Goal: Information Seeking & Learning: Learn about a topic

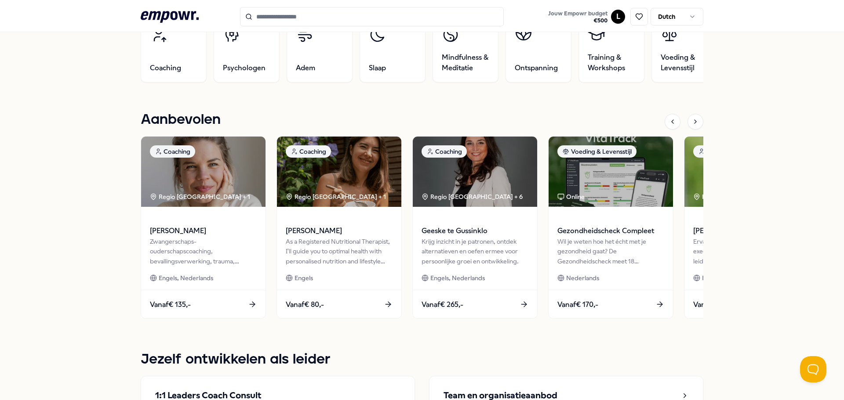
scroll to position [352, 0]
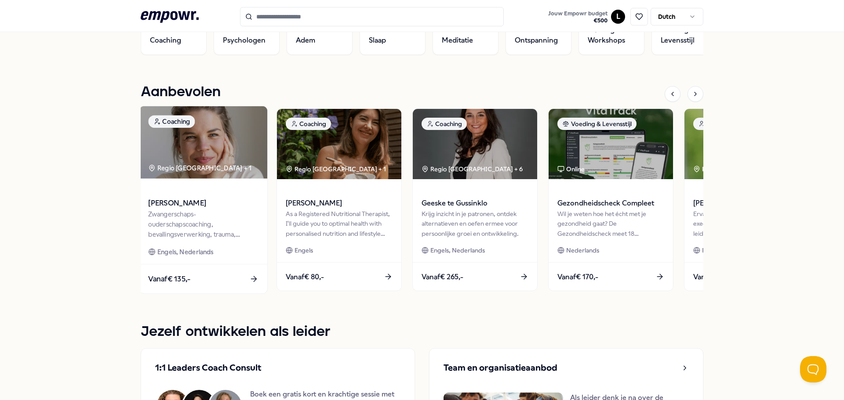
click at [237, 135] on img at bounding box center [203, 142] width 128 height 73
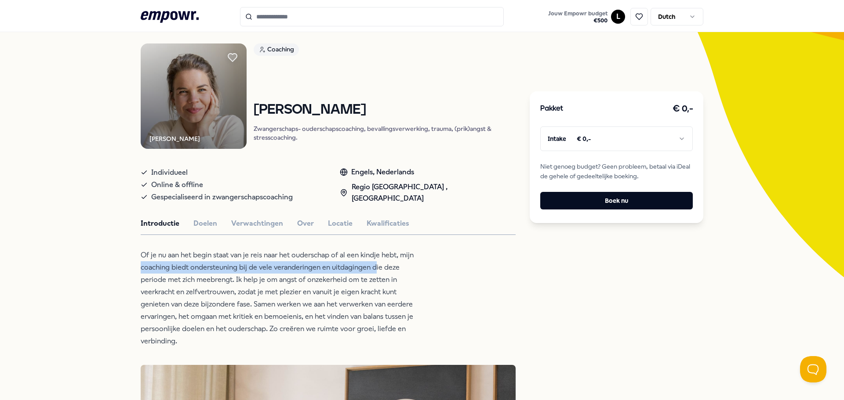
drag, startPoint x: 138, startPoint y: 264, endPoint x: 373, endPoint y: 262, distance: 234.8
click at [373, 262] on p "Of je nu aan het begin staat van je reis naar het ouderschap of al een kindje h…" at bounding box center [284, 298] width 286 height 98
click at [391, 263] on p "Of je nu aan het begin staat van je reis naar het ouderschap of al een kindje h…" at bounding box center [284, 298] width 286 height 98
drag, startPoint x: 192, startPoint y: 279, endPoint x: 365, endPoint y: 284, distance: 172.8
click at [365, 284] on p "Of je nu aan het begin staat van je reis naar het ouderschap of al een kindje h…" at bounding box center [284, 298] width 286 height 98
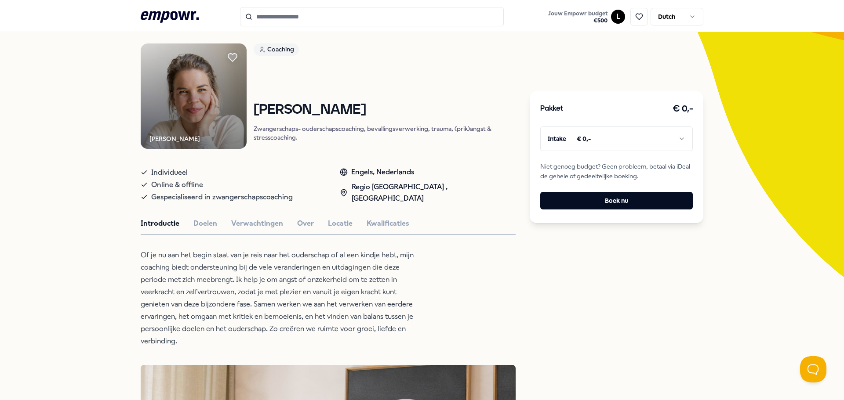
click at [403, 280] on p "Of je nu aan het begin staat van je reis naar het ouderschap of al een kindje h…" at bounding box center [284, 298] width 286 height 98
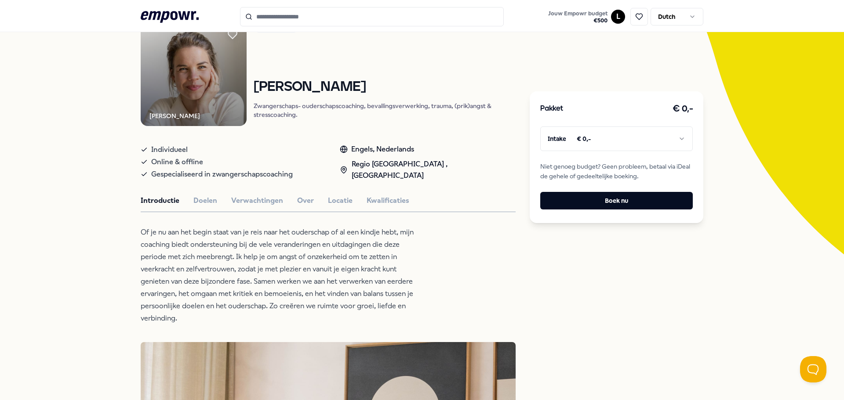
scroll to position [101, 0]
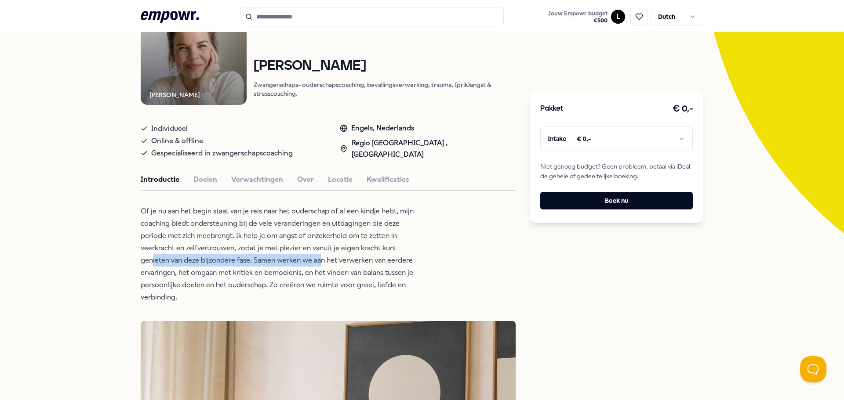
drag, startPoint x: 150, startPoint y: 259, endPoint x: 317, endPoint y: 262, distance: 166.6
click at [317, 262] on p "Of je nu aan het begin staat van je reis naar het ouderschap of al een kindje h…" at bounding box center [284, 254] width 286 height 98
click at [366, 262] on p "Of je nu aan het begin staat van je reis naar het ouderschap of al een kindje h…" at bounding box center [284, 254] width 286 height 98
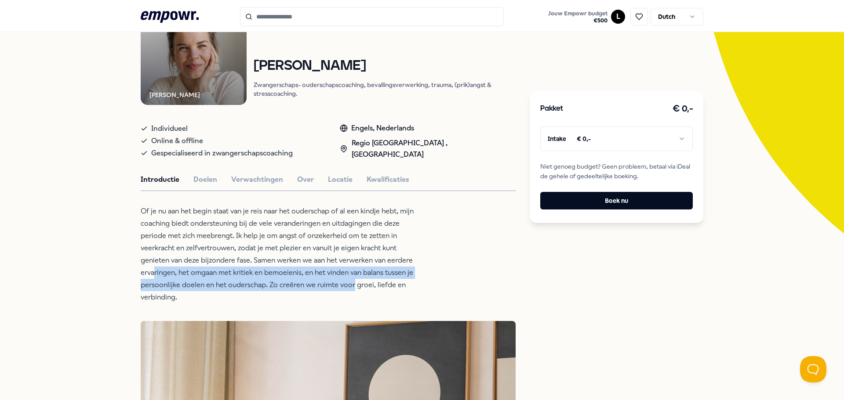
drag, startPoint x: 150, startPoint y: 273, endPoint x: 360, endPoint y: 279, distance: 209.8
click at [350, 279] on p "Of je nu aan het begin staat van je reis naar het ouderschap of al een kindje h…" at bounding box center [284, 254] width 286 height 98
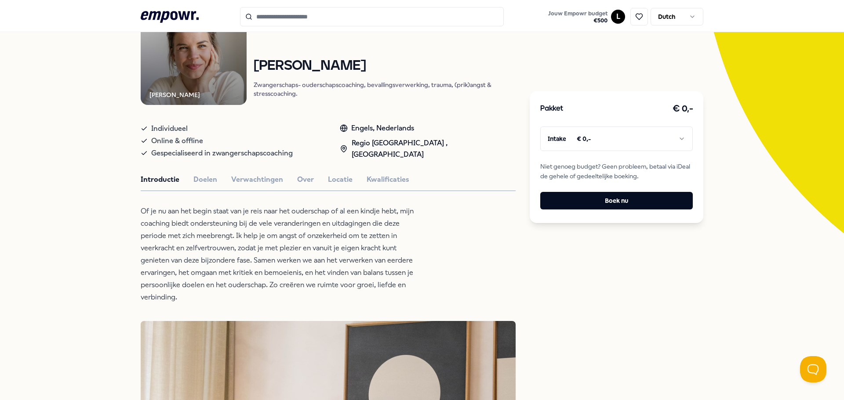
click at [386, 279] on p "Of je nu aan het begin staat van je reis naar het ouderschap of al een kindje h…" at bounding box center [284, 254] width 286 height 98
drag, startPoint x: 132, startPoint y: 283, endPoint x: 313, endPoint y: 281, distance: 180.7
click at [366, 284] on p "Of je nu aan het begin staat van je reis naar het ouderschap of al een kindje h…" at bounding box center [284, 254] width 286 height 98
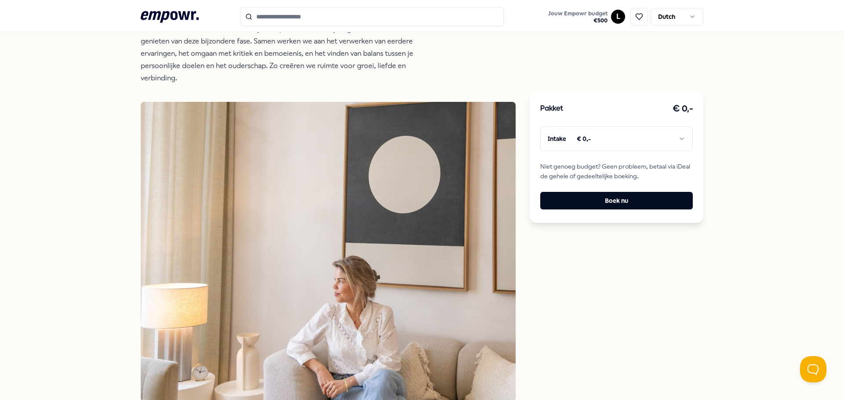
scroll to position [320, 0]
click at [675, 135] on html ".empowr-logo_svg__cls-1{fill:#03032f} Jouw Empowr budget € 500 L Dutch Alle cat…" at bounding box center [422, 200] width 844 height 400
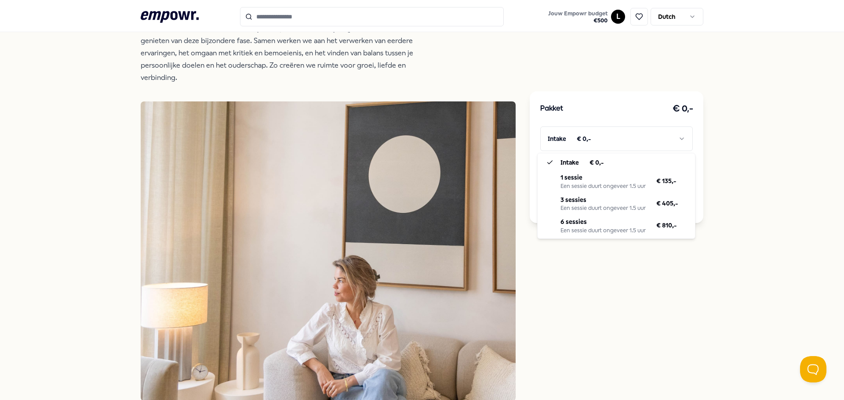
click at [763, 178] on html ".empowr-logo_svg__cls-1{fill:#03032f} Jouw Empowr budget € 500 L Dutch Alle cat…" at bounding box center [422, 200] width 844 height 400
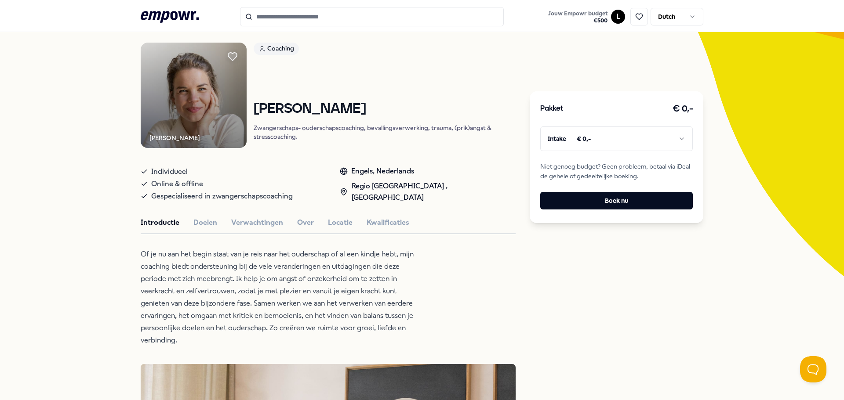
scroll to position [0, 0]
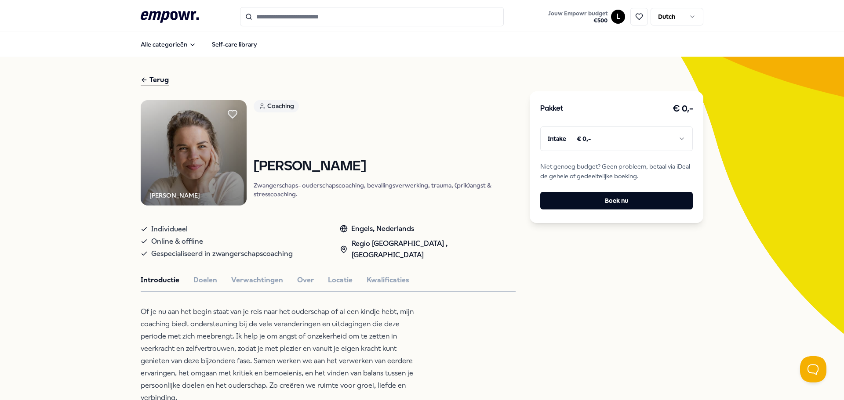
click at [410, 17] on input "Search for products, categories or subcategories" at bounding box center [372, 16] width 264 height 19
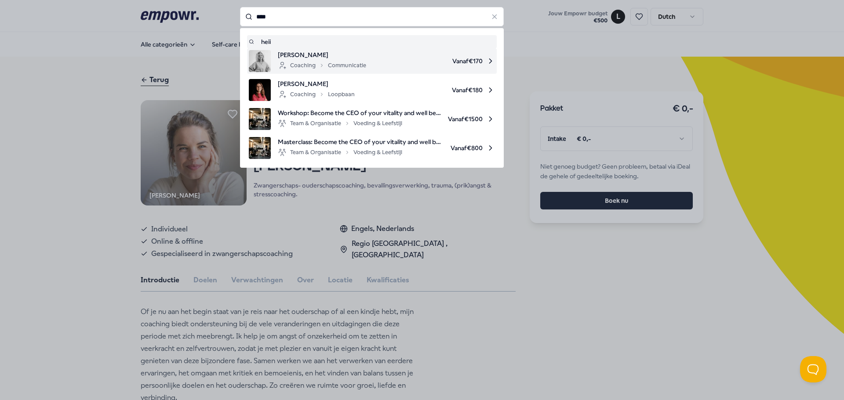
click at [405, 63] on span "Vanaf € 170" at bounding box center [434, 61] width 122 height 22
type input "****"
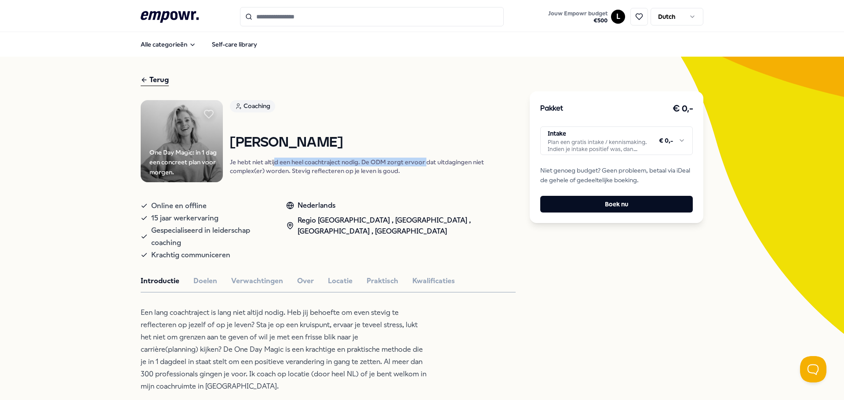
drag, startPoint x: 272, startPoint y: 162, endPoint x: 422, endPoint y: 161, distance: 149.5
click at [422, 161] on p "Je hebt niet altijd een heel coachtraject nodig. De ODM zorgt ervoor dat uitdag…" at bounding box center [373, 167] width 286 height 18
click at [419, 170] on p "Je hebt niet altijd een heel coachtraject nodig. De ODM zorgt ervoor dat uitdag…" at bounding box center [373, 167] width 286 height 18
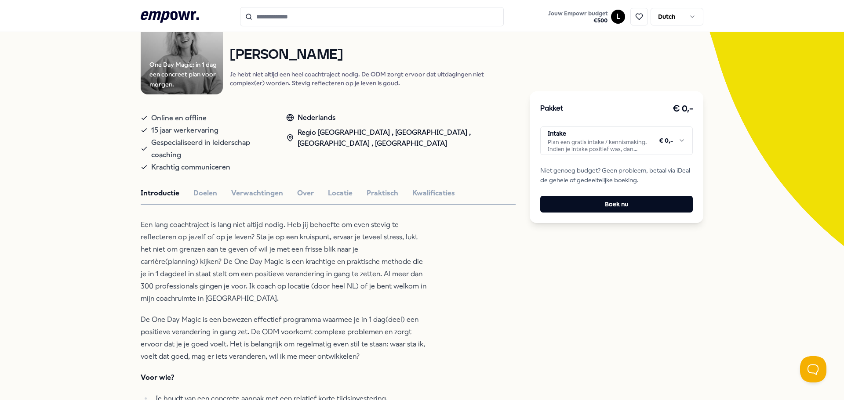
scroll to position [132, 0]
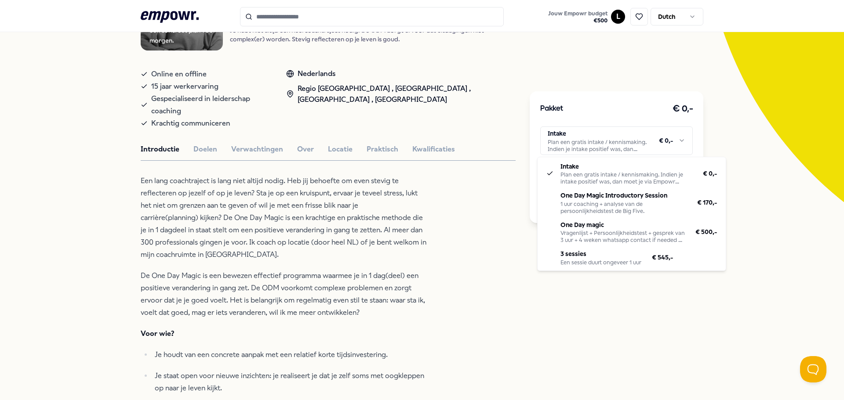
click at [679, 142] on html ".empowr-logo_svg__cls-1{fill:#03032f} Jouw Empowr budget € 500 L Dutch Alle cat…" at bounding box center [422, 200] width 844 height 400
click at [427, 205] on html ".empowr-logo_svg__cls-1{fill:#03032f} Jouw Empowr budget € 500 L Dutch Alle cat…" at bounding box center [422, 200] width 844 height 400
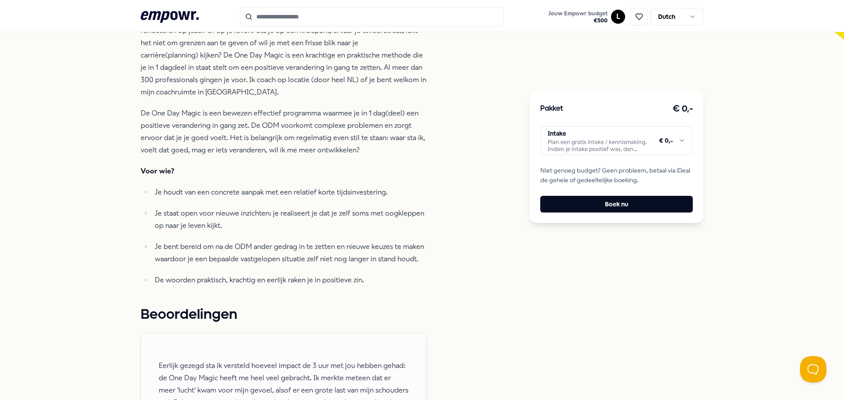
scroll to position [308, 0]
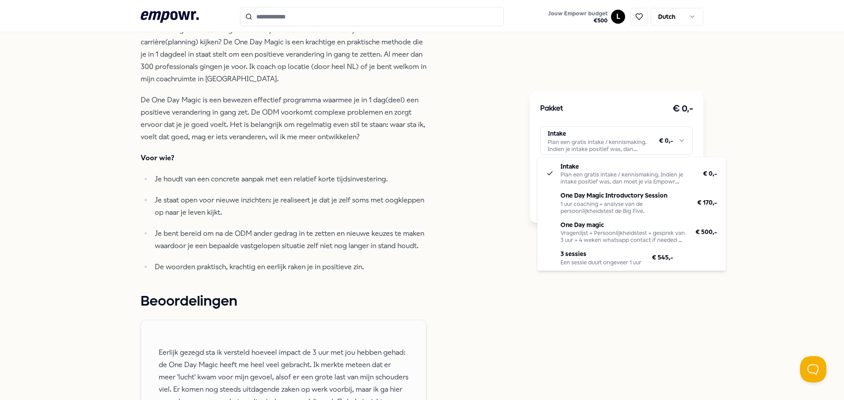
click at [673, 140] on html ".empowr-logo_svg__cls-1{fill:#03032f} Jouw Empowr budget € 500 L Dutch Alle cat…" at bounding box center [422, 200] width 844 height 400
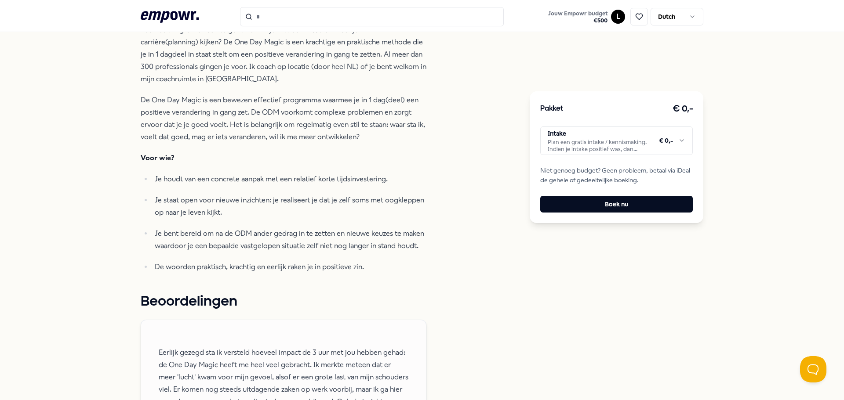
click at [436, 201] on html ".empowr-logo_svg__cls-1{fill:#03032f} Jouw Empowr budget € 500 L Dutch Alle cat…" at bounding box center [422, 200] width 844 height 400
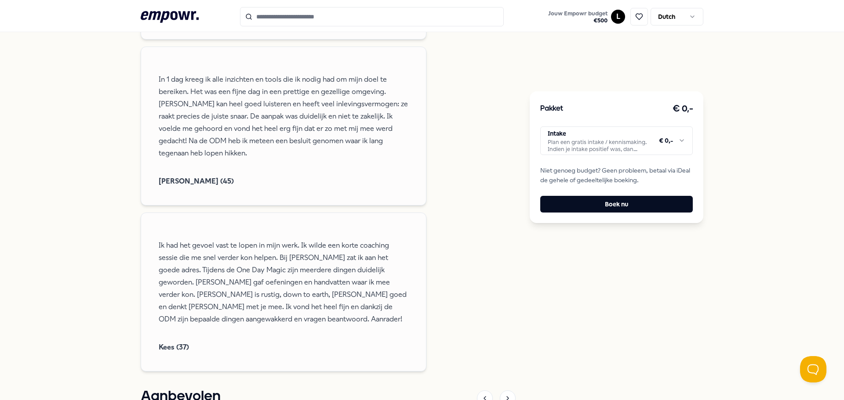
scroll to position [835, 0]
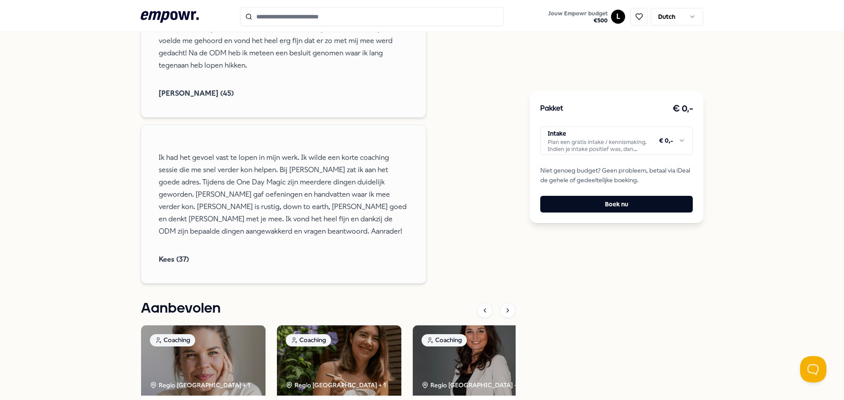
drag, startPoint x: 127, startPoint y: 208, endPoint x: 121, endPoint y: 212, distance: 7.3
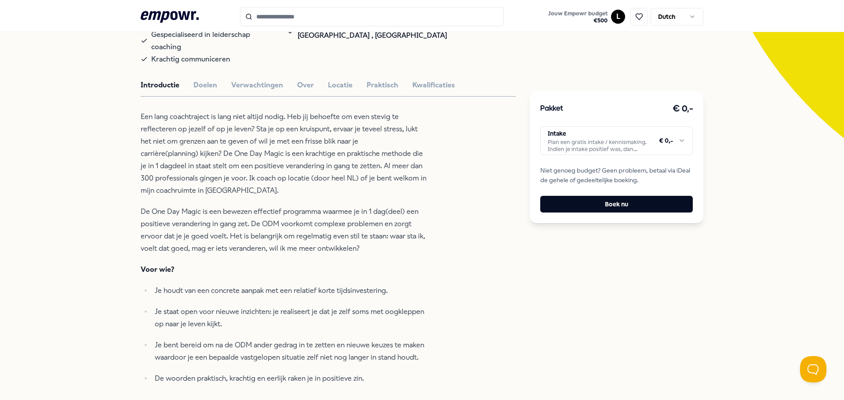
scroll to position [0, 0]
